Goal: Task Accomplishment & Management: Manage account settings

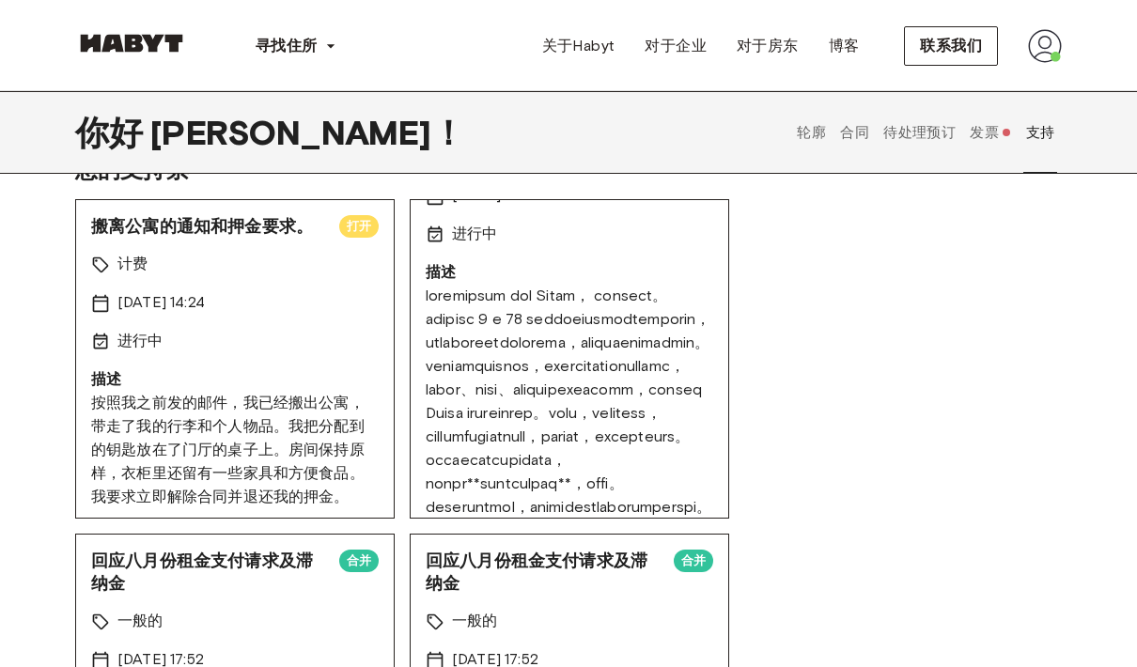
scroll to position [108, 0]
click at [941, 143] on button "待处理预订" at bounding box center [920, 131] width 77 height 83
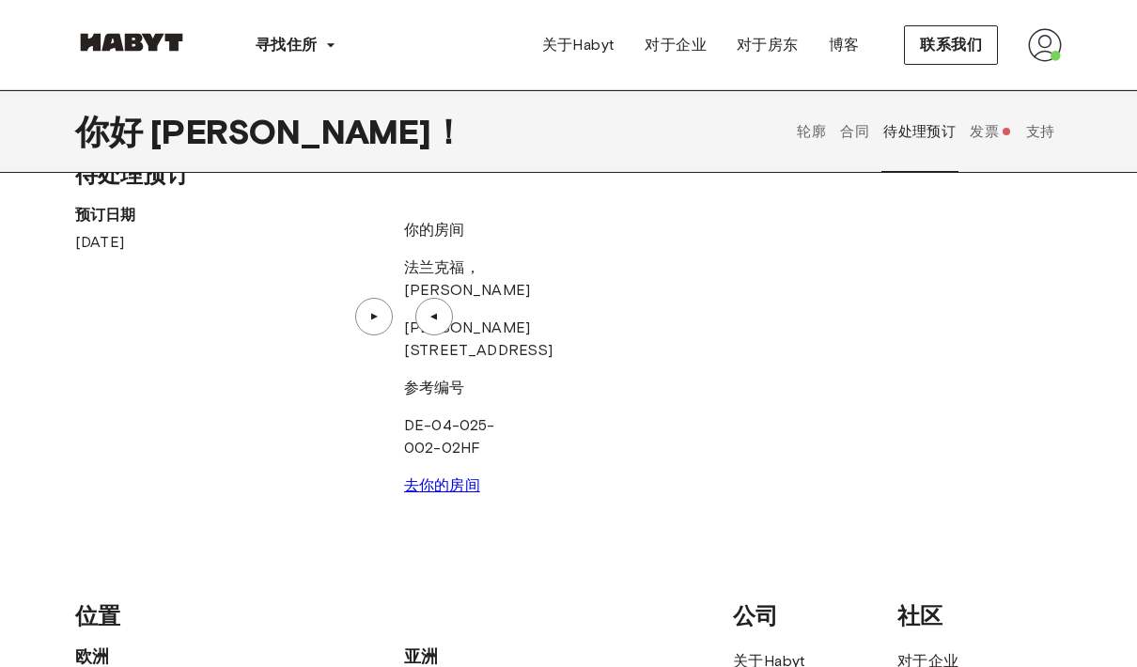
scroll to position [42, 0]
click at [863, 131] on font "合同" at bounding box center [854, 131] width 29 height 17
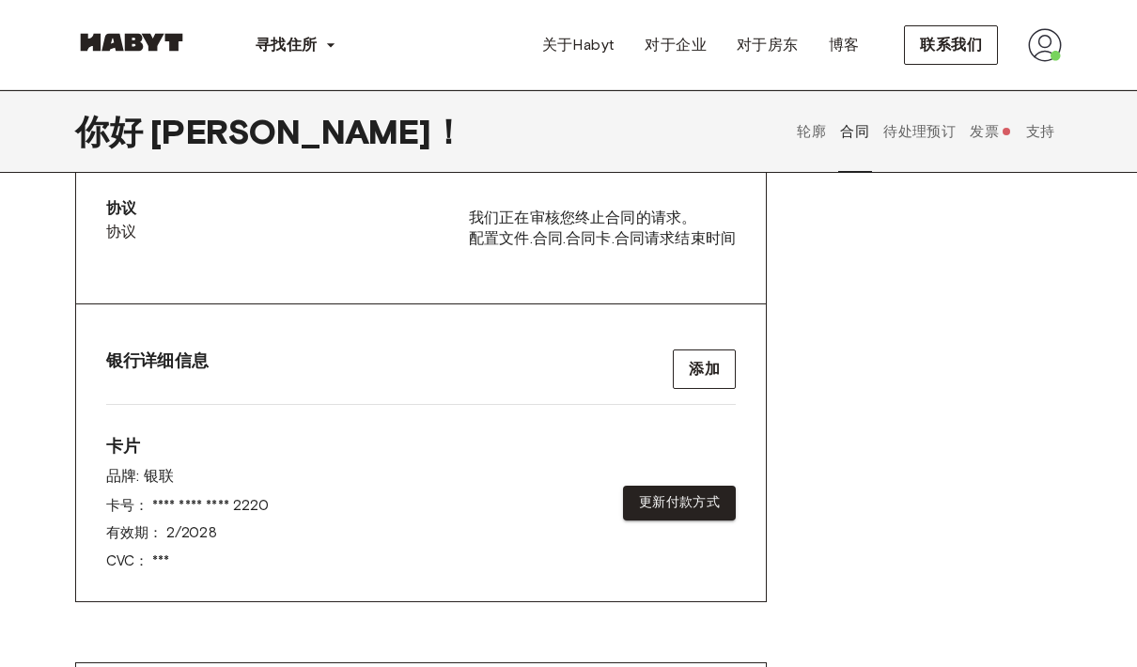
scroll to position [603, 0]
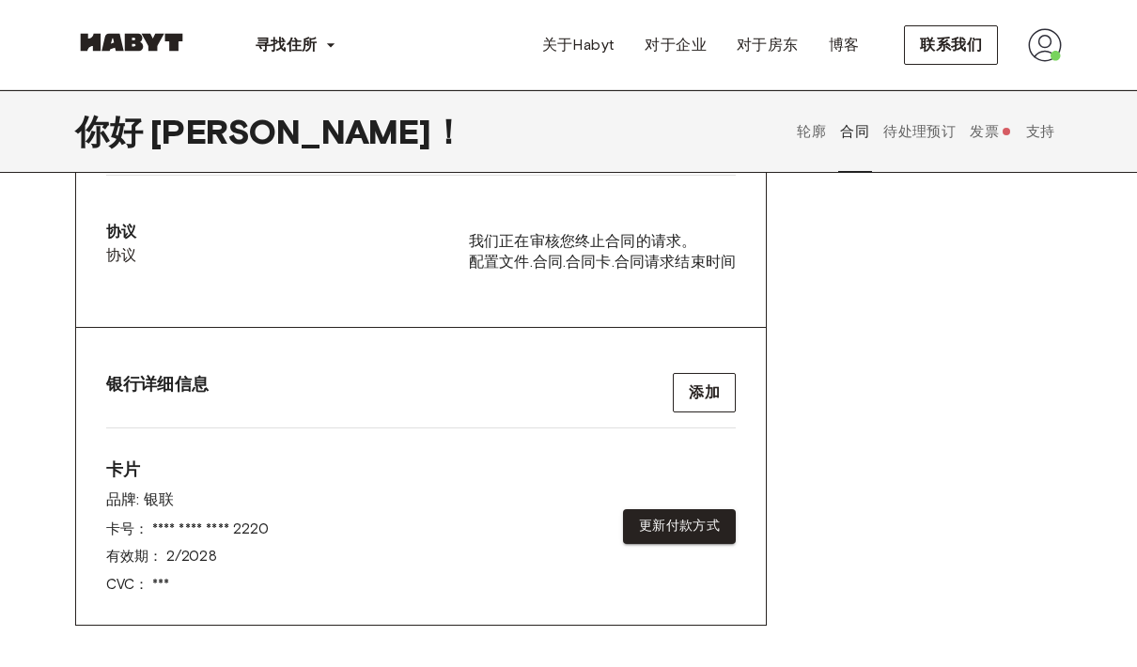
click at [166, 250] on div "协议 协议 我们正在审核您终止合同的请求。 配置文件.合同.合同卡.合同请求结束时间" at bounding box center [421, 251] width 630 height 61
click at [1005, 127] on button "发票" at bounding box center [991, 131] width 46 height 83
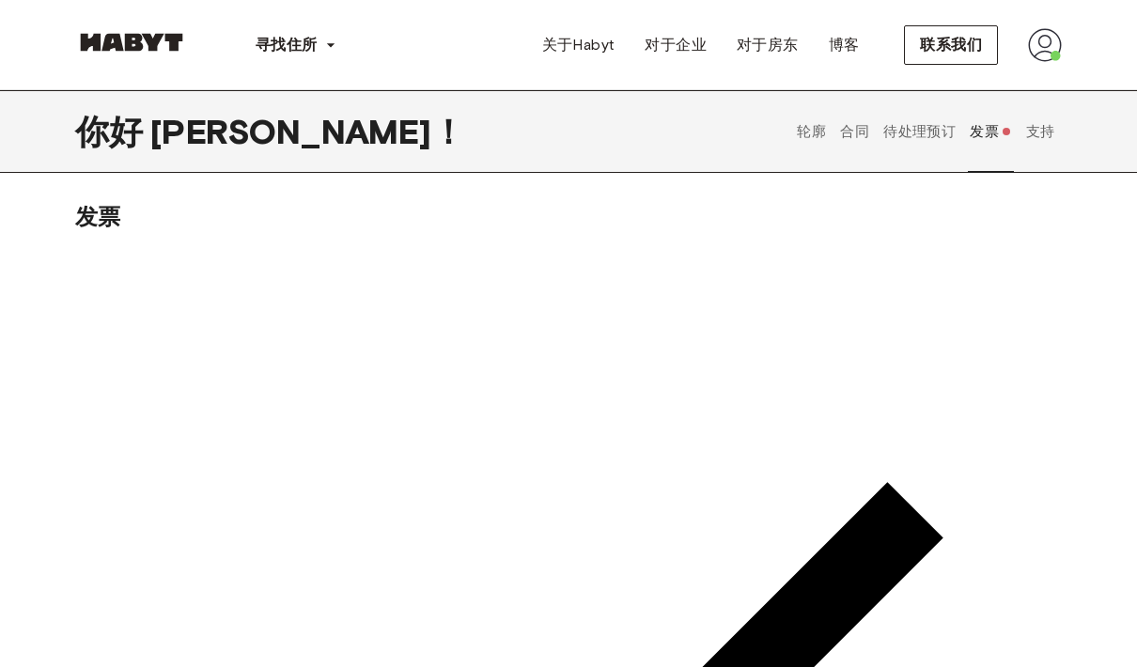
click at [824, 127] on font "轮廓" at bounding box center [811, 131] width 29 height 17
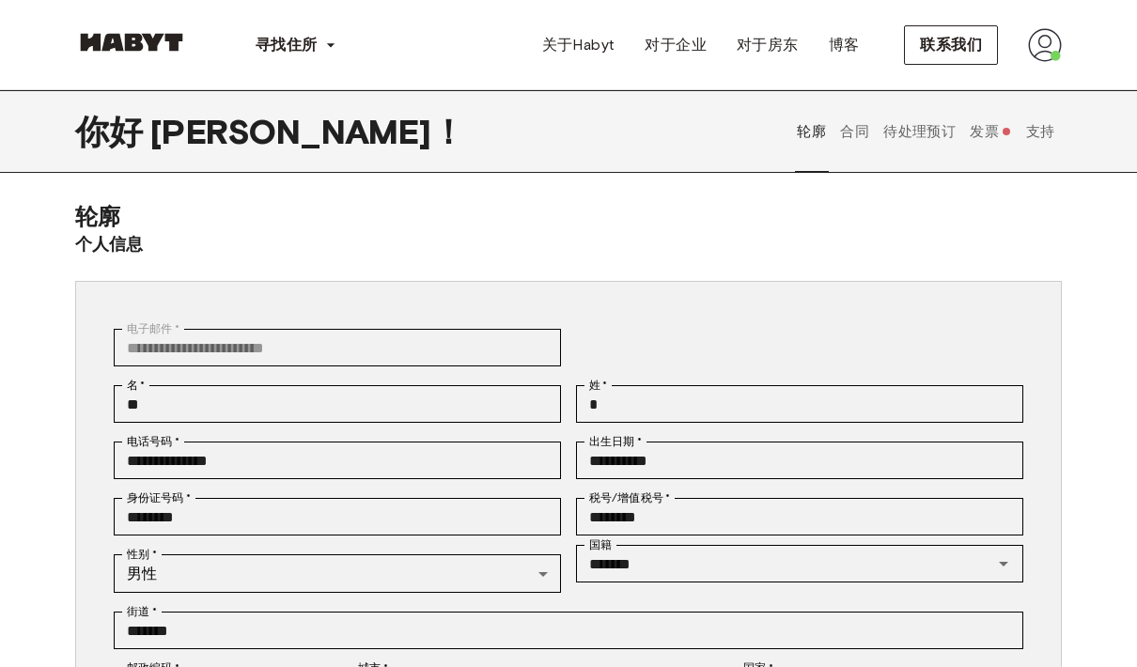
click at [886, 134] on font "待处理预订" at bounding box center [920, 131] width 72 height 17
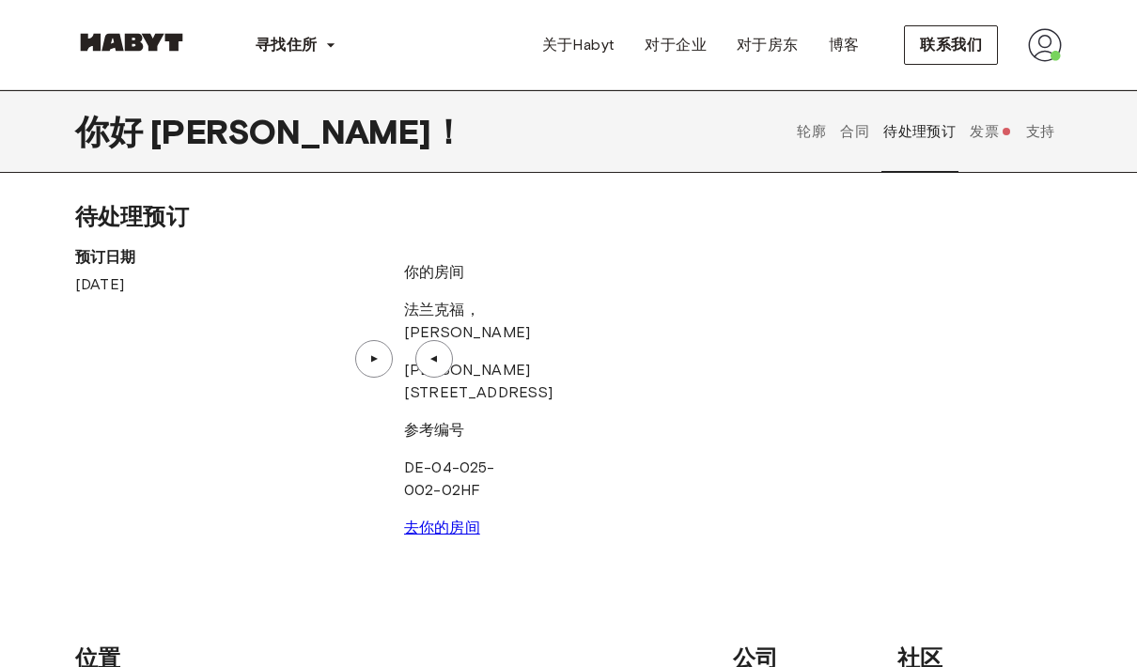
click at [855, 129] on font "合同" at bounding box center [854, 131] width 29 height 17
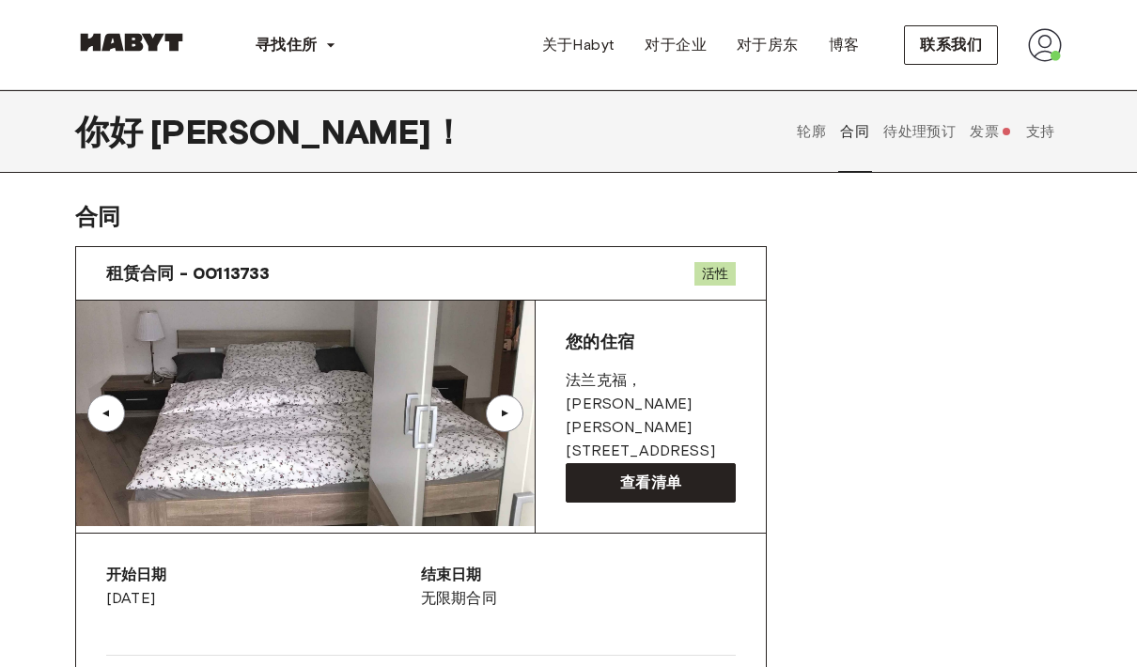
click at [803, 127] on font "轮廓" at bounding box center [811, 131] width 29 height 17
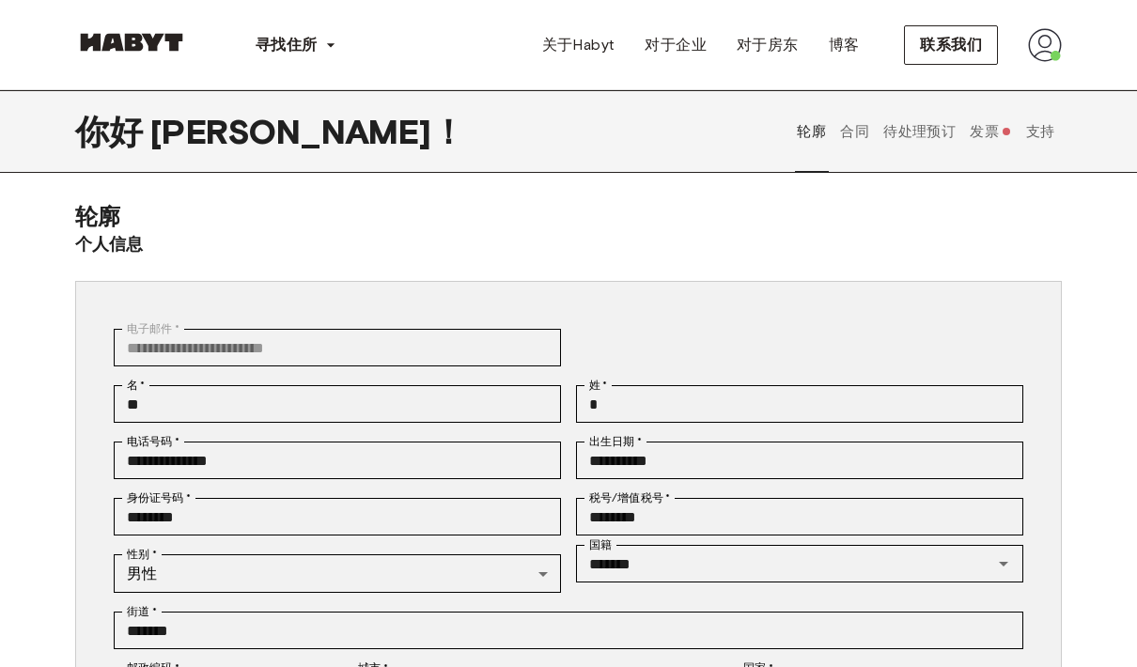
click at [862, 130] on font "合同" at bounding box center [854, 131] width 29 height 17
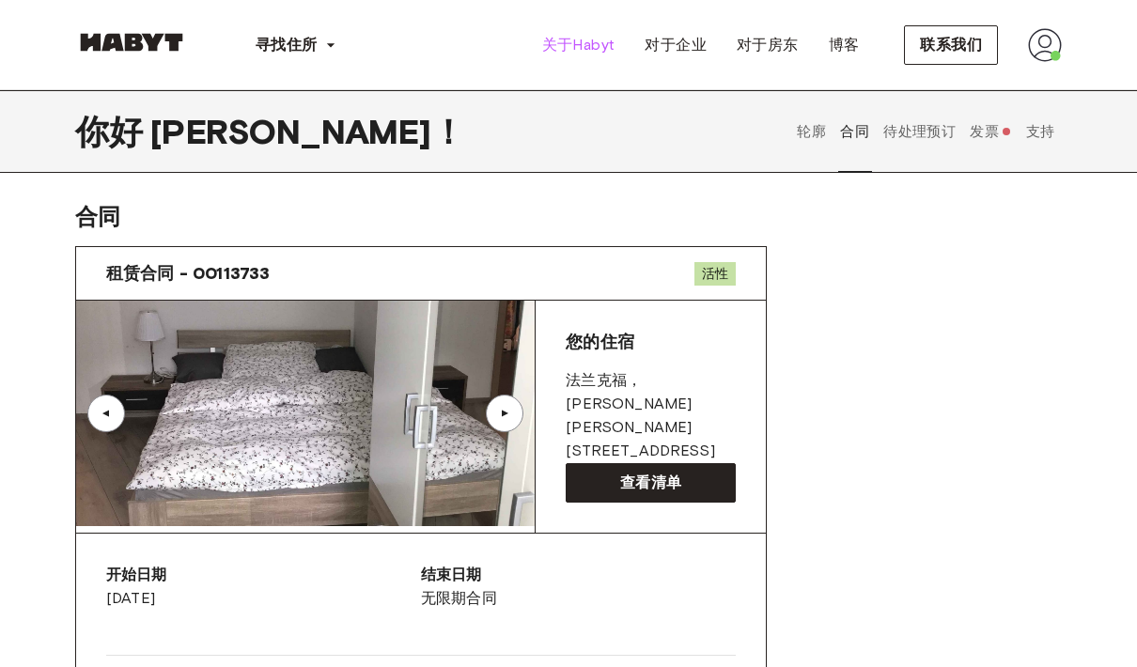
click at [606, 40] on font "关于Habyt" at bounding box center [578, 45] width 73 height 18
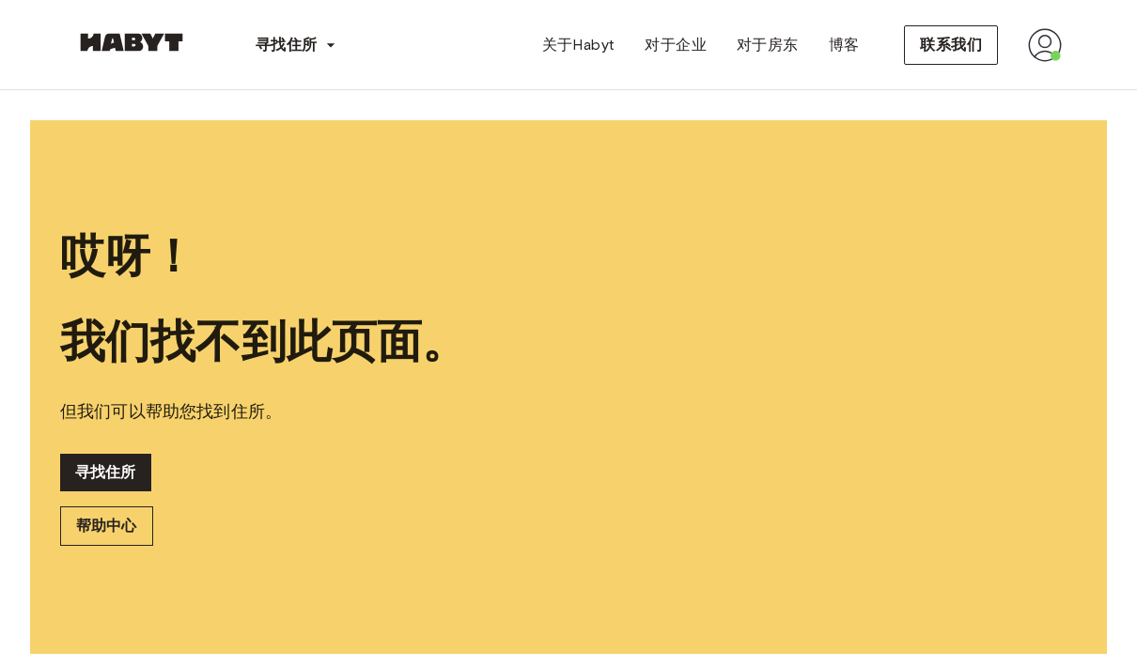
click at [1049, 34] on img at bounding box center [1045, 45] width 34 height 34
click at [1012, 86] on div "轮廓 登出" at bounding box center [1005, 107] width 113 height 90
click at [1061, 57] on img at bounding box center [1045, 45] width 34 height 34
click at [976, 90] on font "轮廓" at bounding box center [979, 88] width 31 height 18
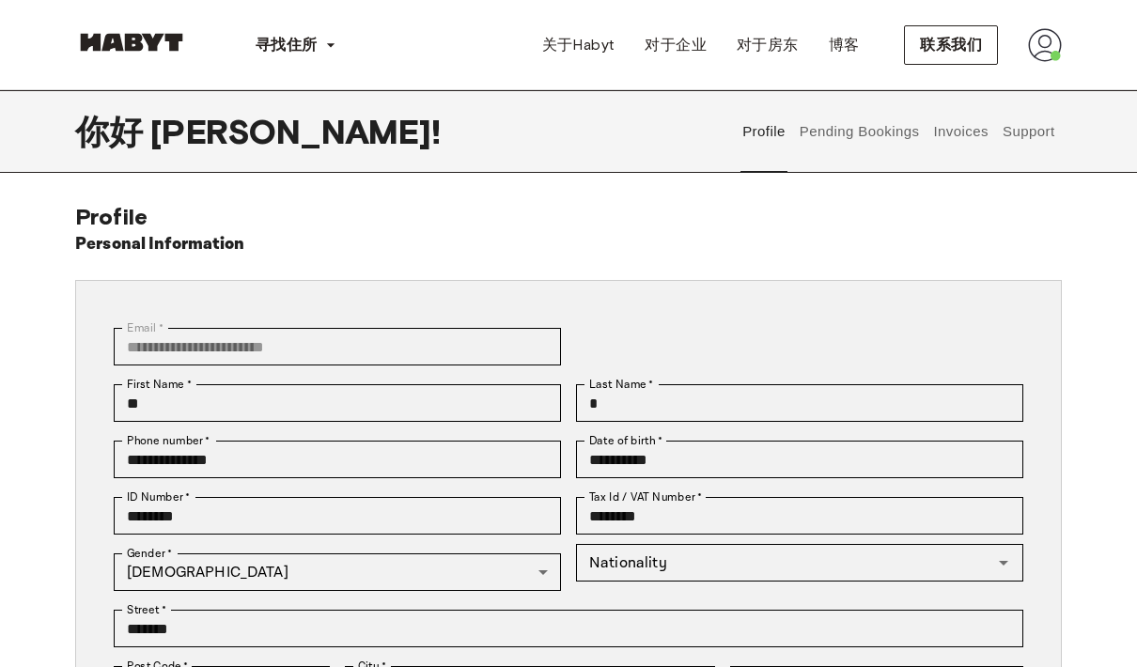
type input "*******"
type input "**"
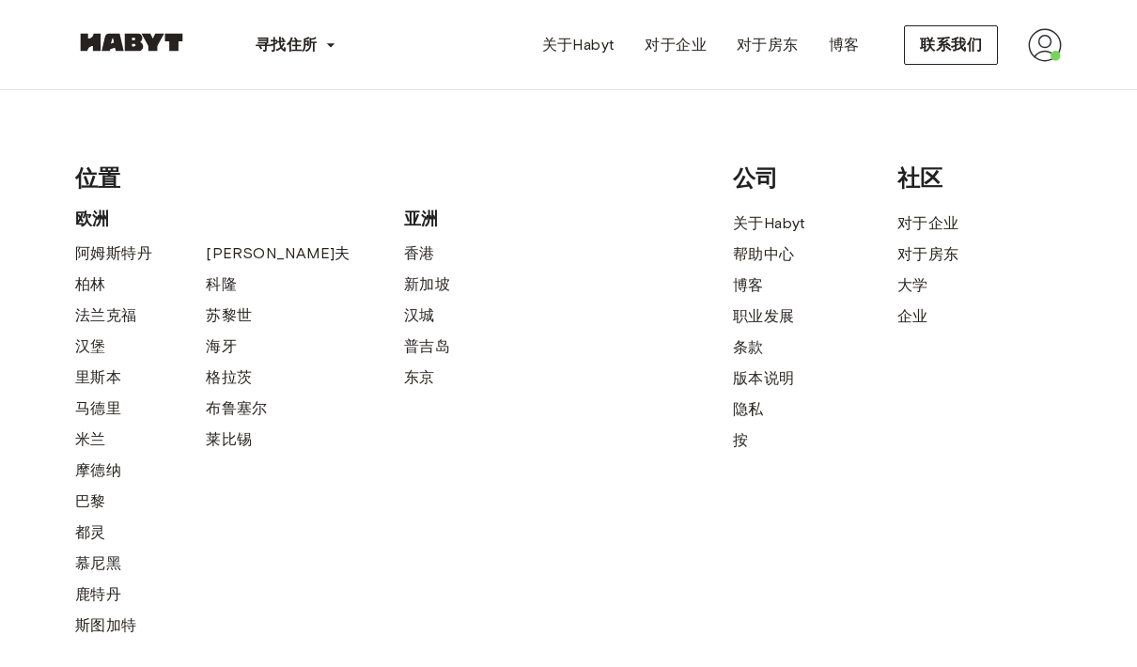
scroll to position [887, 0]
